Goal: Answer question/provide support: Share knowledge or assist other users

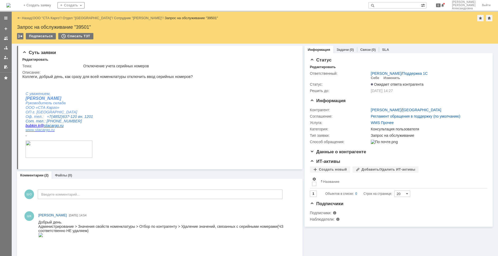
click at [413, 6] on input "text" at bounding box center [395, 5] width 52 height 6
type input "39505"
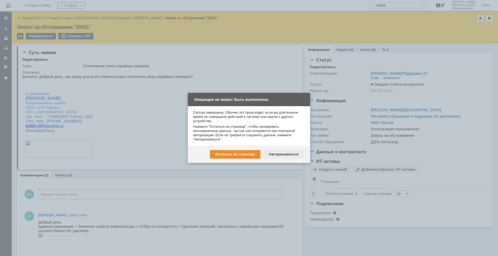
click at [283, 154] on div "Авторизоваться" at bounding box center [284, 154] width 40 height 9
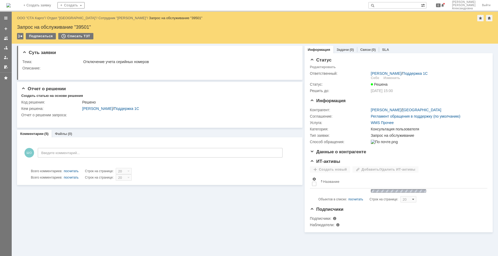
click at [405, 7] on input "text" at bounding box center [395, 5] width 52 height 6
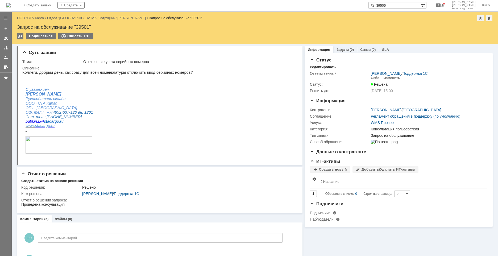
type input "39505"
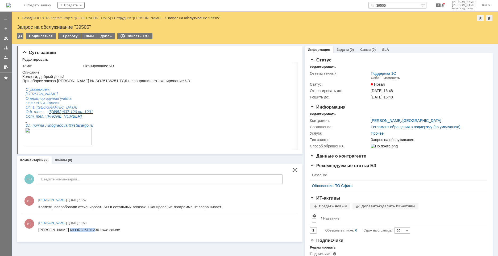
drag, startPoint x: 90, startPoint y: 230, endPoint x: 68, endPoint y: 229, distance: 22.4
click at [68, 229] on div "Спиридонова № ORD-5191236 тоже самое" at bounding box center [79, 230] width 82 height 4
copy div "ORD-5191236"
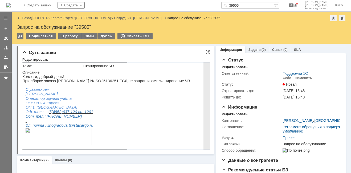
click at [120, 83] on p "При сборке заказа Шубина Анна Германовна № SO25136251 ТСД не запрашивает сканир…" at bounding box center [189, 81] width 334 height 4
drag, startPoint x: 123, startPoint y: 82, endPoint x: 103, endPoint y: 82, distance: 20.0
click at [103, 82] on p "При сборке заказа Шубина Анна Германовна № SO25136251 ТСД не запрашивает сканир…" at bounding box center [189, 81] width 334 height 4
copy p "SO25136251"
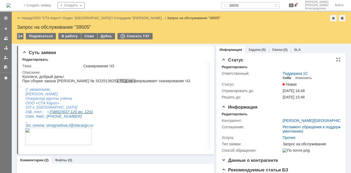
click at [286, 78] on div "Себе" at bounding box center [286, 78] width 9 height 4
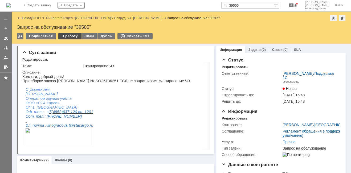
click at [68, 34] on div "В работу" at bounding box center [69, 36] width 23 height 6
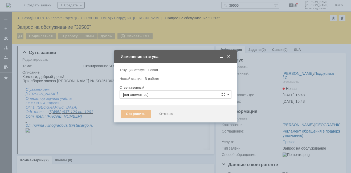
type input "Швецова Ольга Александровна"
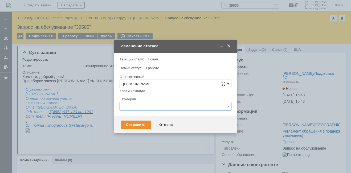
click at [141, 106] on input "text" at bounding box center [176, 106] width 112 height 9
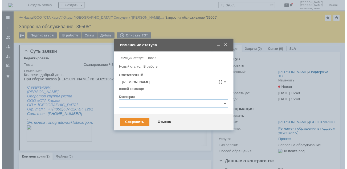
scroll to position [14, 0]
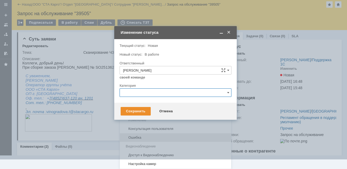
click at [135, 141] on div "Ошибка" at bounding box center [175, 137] width 111 height 9
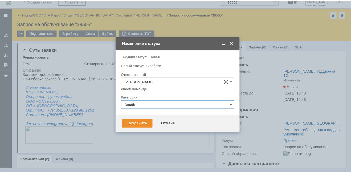
scroll to position [0, 0]
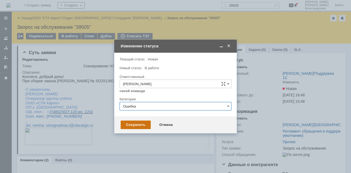
type input "Ошибка"
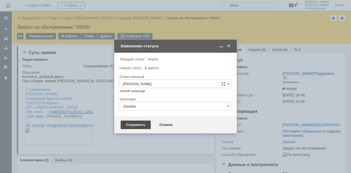
click at [134, 126] on div "Сохранить" at bounding box center [136, 125] width 30 height 9
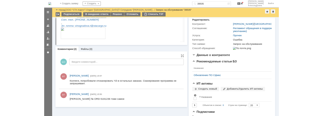
scroll to position [100, 0]
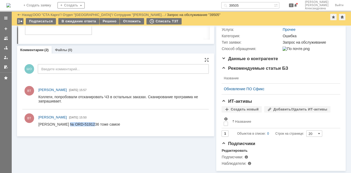
drag, startPoint x: 90, startPoint y: 124, endPoint x: 68, endPoint y: 125, distance: 21.6
click at [68, 125] on div "Спиридонова № ORD-5191236 тоже самое" at bounding box center [79, 124] width 82 height 4
copy div "ORD-5191236"
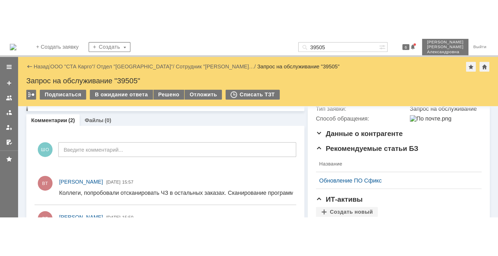
scroll to position [0, 0]
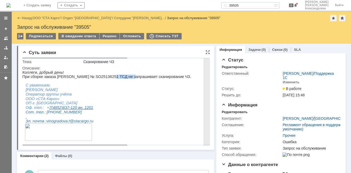
drag, startPoint x: 122, startPoint y: 77, endPoint x: 102, endPoint y: 80, distance: 20.4
click at [102, 80] on div "Коллеги, добрый день! При сборке заказа Шубина Анна Германовна № SO25136251 ТСД…" at bounding box center [189, 81] width 334 height 22
drag, startPoint x: 102, startPoint y: 80, endPoint x: 114, endPoint y: 86, distance: 13.2
click at [114, 86] on p at bounding box center [189, 85] width 334 height 4
drag, startPoint x: 111, startPoint y: 78, endPoint x: 103, endPoint y: 78, distance: 7.7
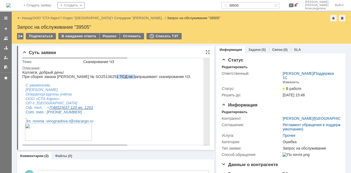
click at [103, 78] on p "При сборке заказа [PERSON_NAME] № SO25136251 ТСД не запрашивает сканирование ЧЗ." at bounding box center [189, 77] width 334 height 4
copy p "SO25136251"
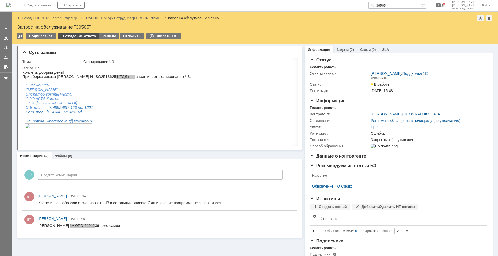
click at [87, 37] on div "В ожидание ответа" at bounding box center [78, 36] width 41 height 6
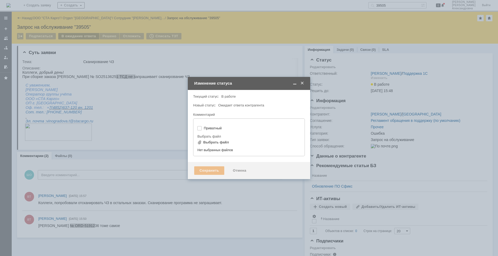
type input "[не указано]"
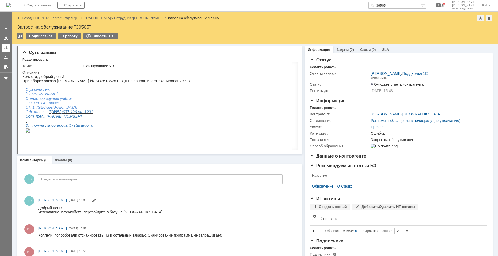
click at [8, 47] on link at bounding box center [6, 48] width 9 height 9
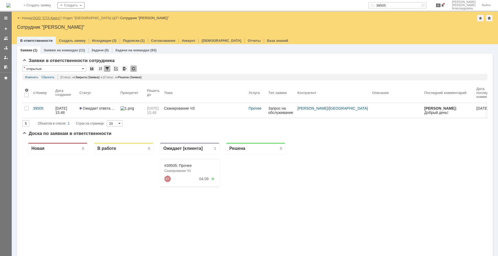
click at [46, 19] on link "ООО "СТА Карго"" at bounding box center [47, 18] width 28 height 4
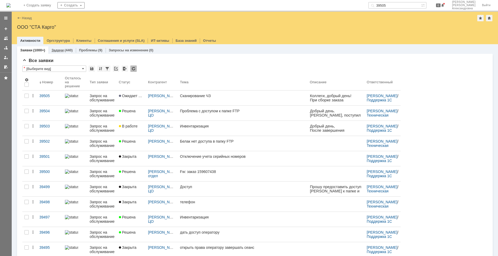
click at [56, 49] on link "Задачи" at bounding box center [58, 50] width 12 height 4
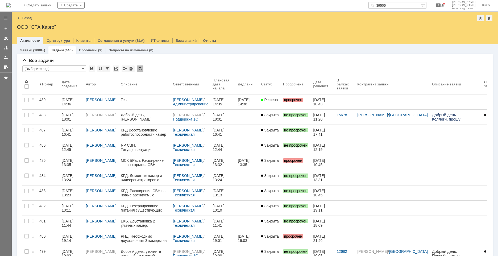
click at [28, 47] on div "Заявки (1000+)" at bounding box center [32, 50] width 31 height 8
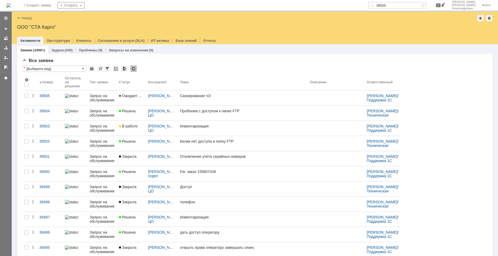
click at [30, 49] on link "Заявки" at bounding box center [26, 50] width 12 height 4
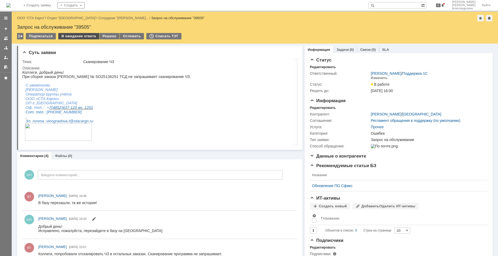
click at [78, 36] on div "В ожидание ответа" at bounding box center [78, 36] width 41 height 6
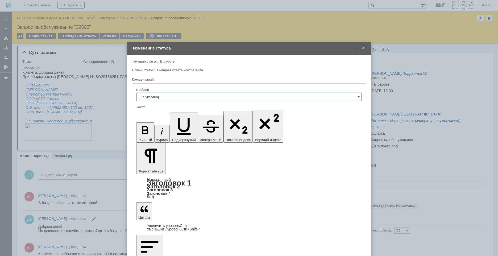
click at [364, 48] on span at bounding box center [363, 48] width 5 height 5
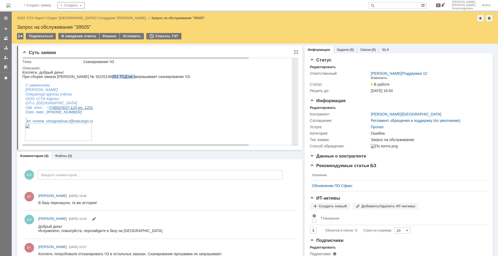
drag, startPoint x: 123, startPoint y: 77, endPoint x: 100, endPoint y: 78, distance: 23.2
click at [100, 78] on p "При сборке заказа Шубина Анна Германовна № SO25136251 ТСД не запрашивает сканир…" at bounding box center [189, 77] width 334 height 4
click at [106, 78] on p "При сборке заказа Шубина Анна Германовна № SO25136251 ТСД не запрашивает сканир…" at bounding box center [189, 77] width 334 height 4
drag, startPoint x: 123, startPoint y: 77, endPoint x: 103, endPoint y: 78, distance: 20.0
click at [103, 78] on p "При сборке заказа Шубина Анна Германовна № SO25136251 ТСД не запрашивает сканир…" at bounding box center [189, 77] width 334 height 4
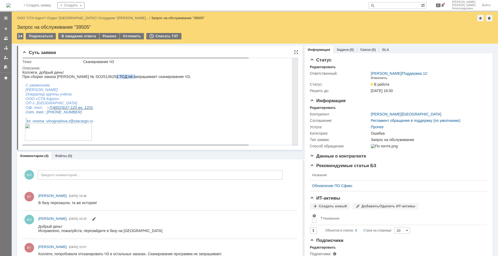
copy p "SO25136251"
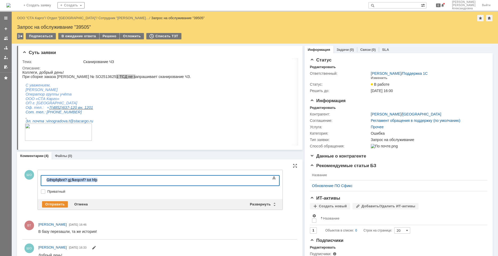
drag, startPoint x: 112, startPoint y: 178, endPoint x: -26, endPoint y: 171, distance: 138.6
click at [44, 176] on html "Gthtpfqlbnt? gj;fkeqcnf? tot hfp" at bounding box center [84, 180] width 80 height 9
click at [56, 204] on div "Отправить" at bounding box center [55, 204] width 26 height 6
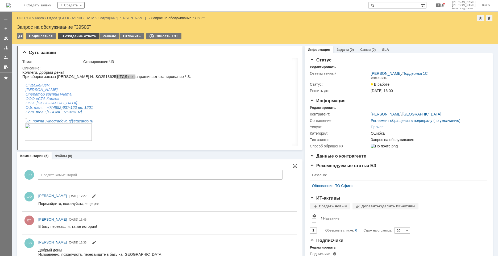
click at [90, 36] on div "В ожидание ответа" at bounding box center [78, 36] width 41 height 6
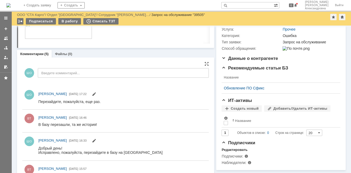
scroll to position [53, 0]
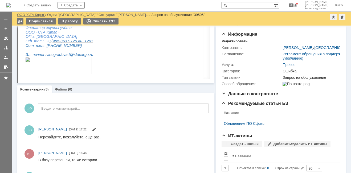
click at [37, 13] on link "ООО "СТА Карго"" at bounding box center [31, 15] width 28 height 4
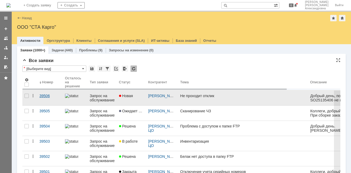
click at [55, 99] on link "39506" at bounding box center [50, 98] width 26 height 15
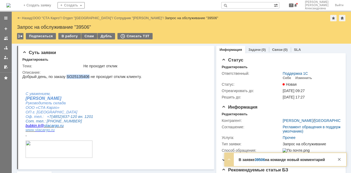
drag, startPoint x: 83, startPoint y: 77, endPoint x: 63, endPoint y: 77, distance: 19.7
click at [63, 77] on p "Добрый день, по заказу SO25135406 не проходит отклик клиенту." at bounding box center [81, 77] width 119 height 4
copy p "SO25135406"
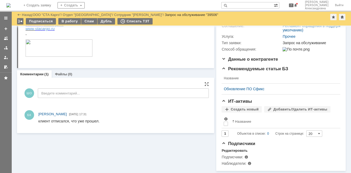
scroll to position [87, 0]
click at [8, 47] on link at bounding box center [6, 48] width 9 height 9
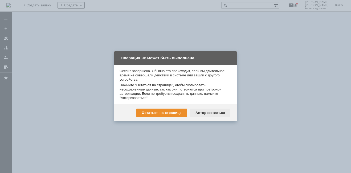
click at [201, 113] on div "Авторизоваться" at bounding box center [210, 113] width 40 height 9
